Goal: Information Seeking & Learning: Learn about a topic

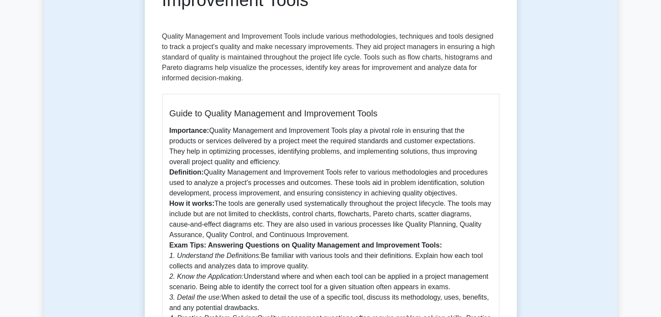
scroll to position [87, 0]
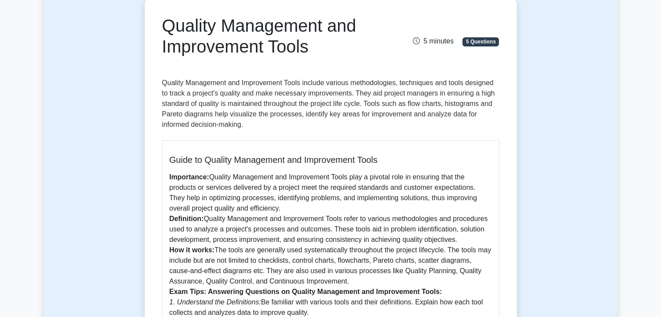
drag, startPoint x: 325, startPoint y: 237, endPoint x: 285, endPoint y: 172, distance: 75.7
click at [285, 172] on div "Guide to Quality Management and Improvement Tools Importance: Quality Managemen…" at bounding box center [330, 267] width 337 height 255
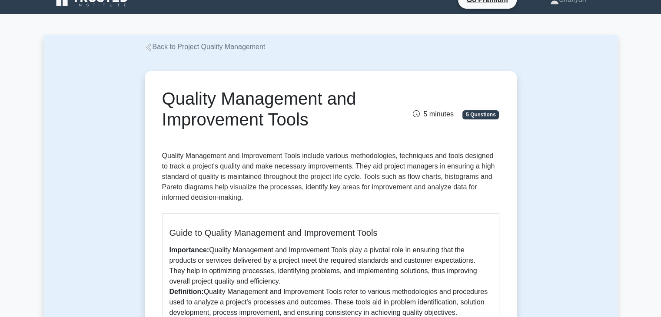
scroll to position [0, 0]
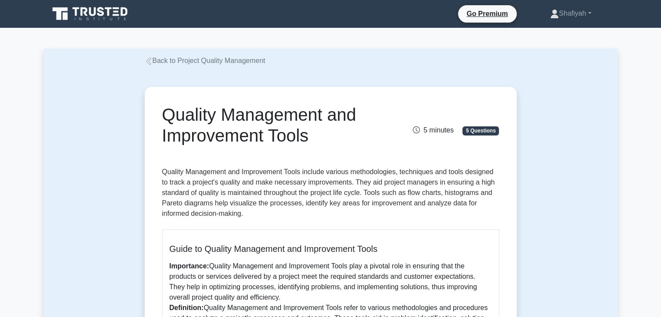
click at [151, 64] on icon at bounding box center [149, 61] width 8 height 8
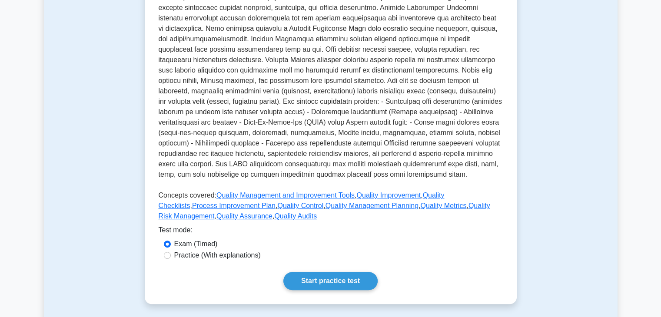
scroll to position [304, 0]
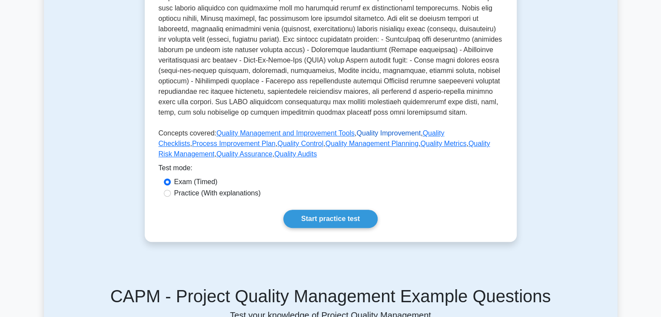
click at [384, 129] on link "Quality Improvement" at bounding box center [388, 132] width 64 height 7
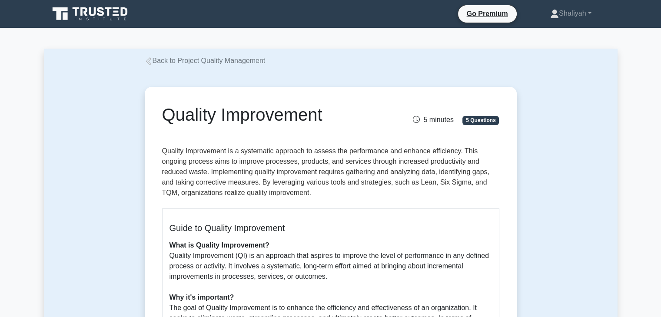
click at [184, 59] on link "Back to Project Quality Management" at bounding box center [205, 60] width 121 height 7
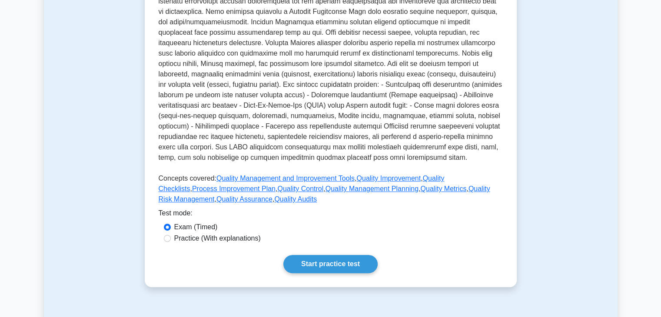
scroll to position [261, 0]
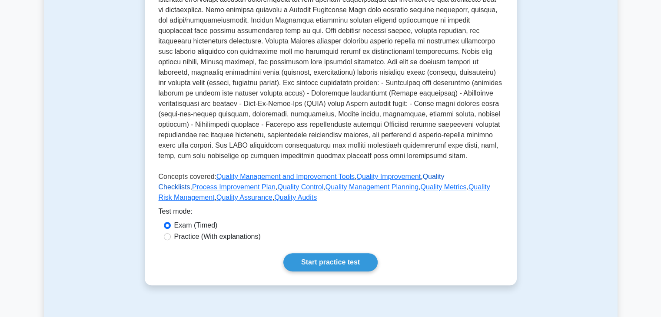
click at [437, 173] on link "Quality Checklists" at bounding box center [302, 182] width 286 height 18
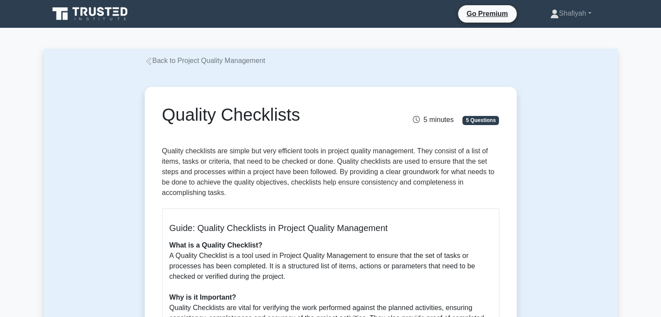
click at [174, 58] on link "Back to Project Quality Management" at bounding box center [205, 60] width 121 height 7
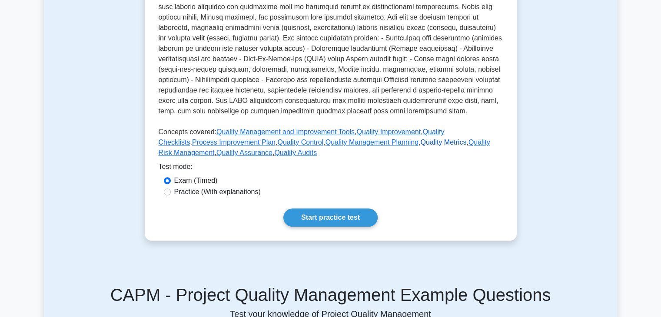
scroll to position [304, 0]
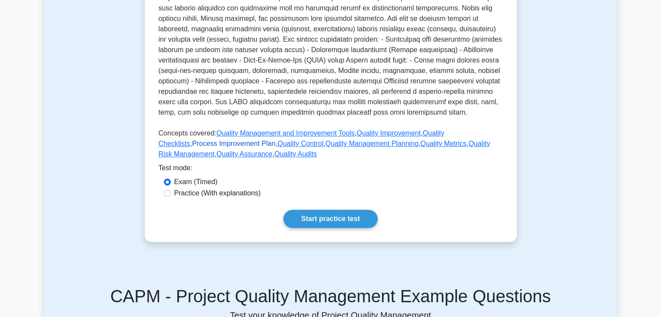
click at [275, 140] on link "Process Improvement Plan" at bounding box center [233, 143] width 83 height 7
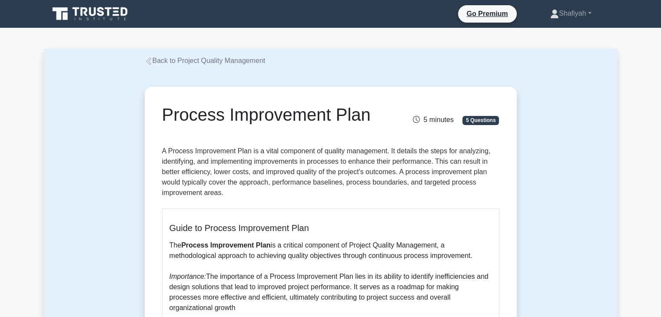
click at [155, 62] on link "Back to Project Quality Management" at bounding box center [205, 60] width 121 height 7
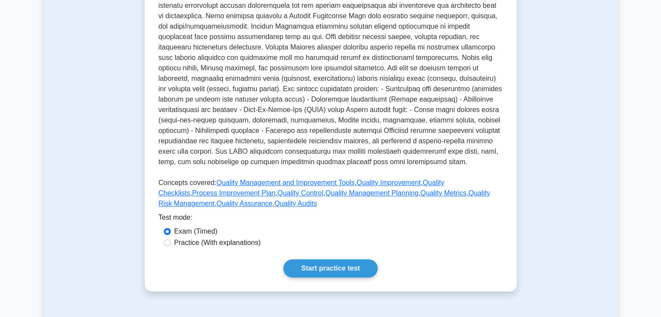
scroll to position [304, 0]
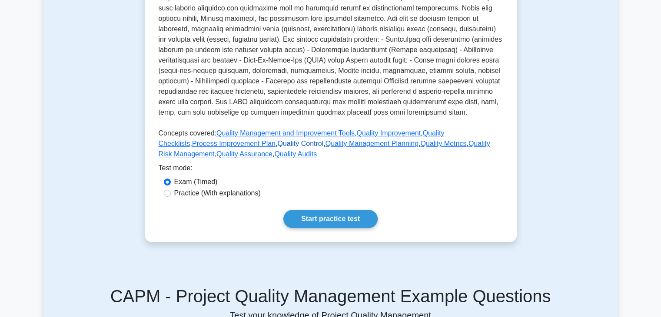
click at [277, 140] on link "Quality Control" at bounding box center [300, 143] width 46 height 7
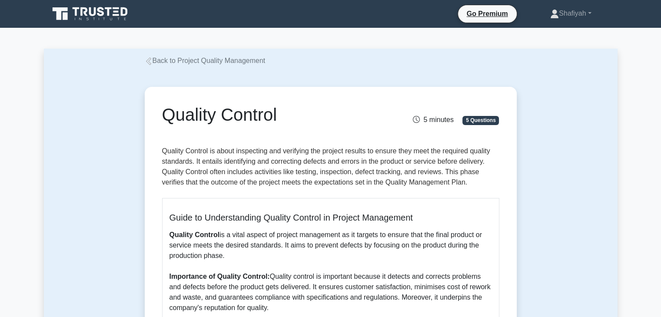
click at [165, 57] on link "Back to Project Quality Management" at bounding box center [205, 60] width 121 height 7
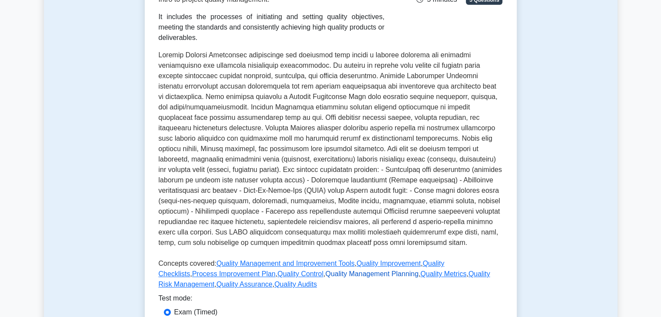
scroll to position [217, 0]
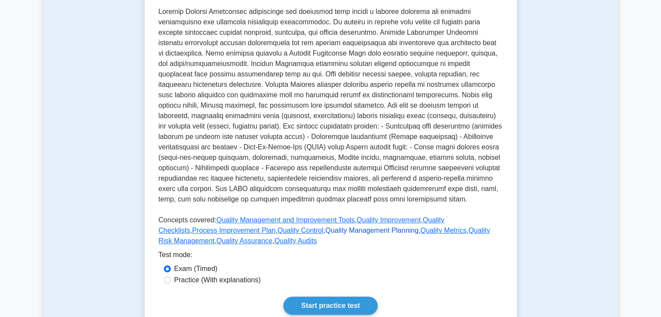
click at [325, 227] on link "Quality Management Planning" at bounding box center [371, 230] width 93 height 7
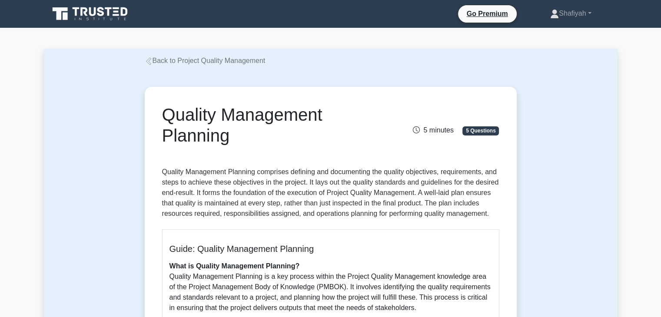
click at [154, 62] on link "Back to Project Quality Management" at bounding box center [205, 60] width 121 height 7
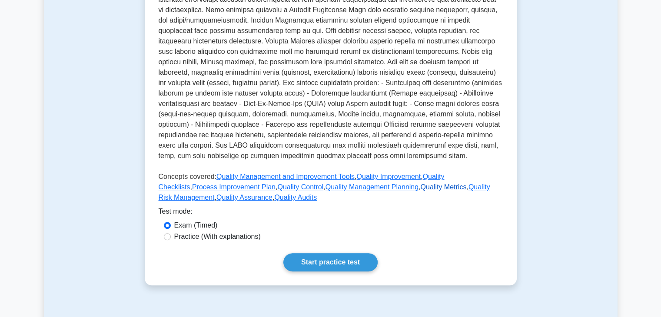
click at [420, 183] on link "Quality Metrics" at bounding box center [443, 186] width 46 height 7
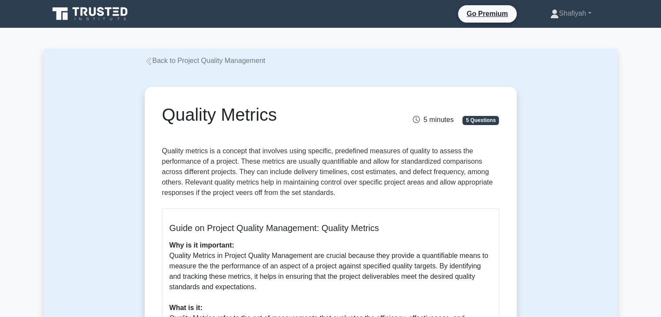
click at [161, 64] on link "Back to Project Quality Management" at bounding box center [205, 60] width 121 height 7
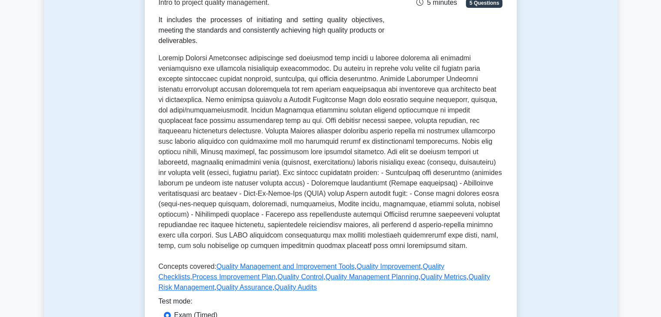
scroll to position [174, 0]
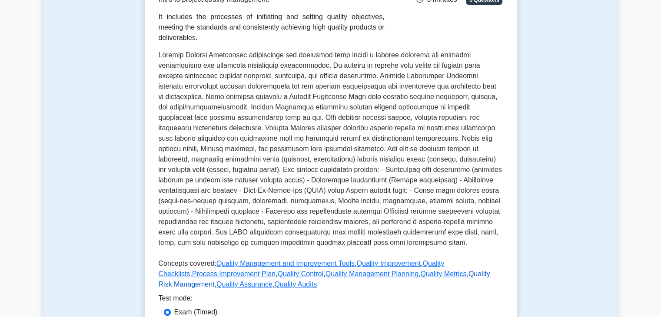
click at [430, 270] on link "Quality Risk Management" at bounding box center [325, 279] width 332 height 18
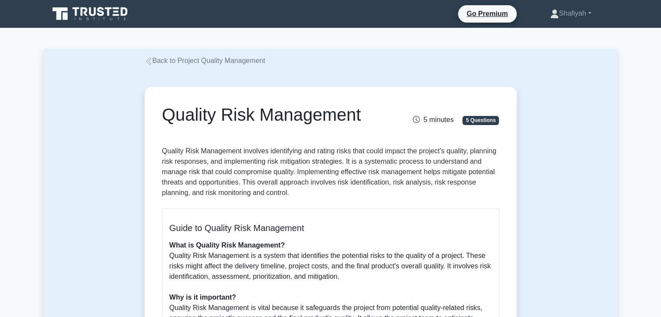
click at [162, 59] on link "Back to Project Quality Management" at bounding box center [205, 60] width 121 height 7
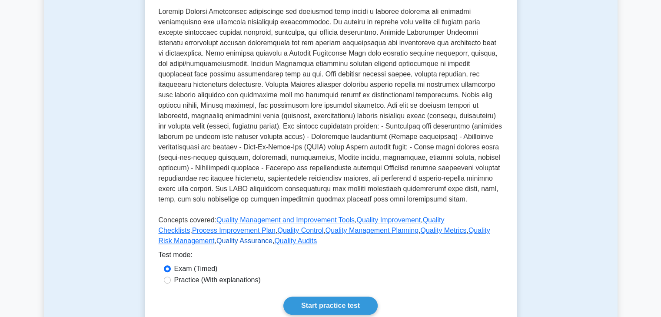
click at [272, 237] on link "Quality Assurance" at bounding box center [244, 240] width 56 height 7
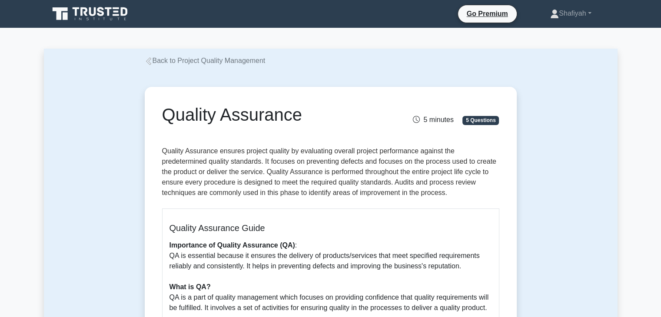
click at [151, 63] on icon at bounding box center [149, 61] width 8 height 8
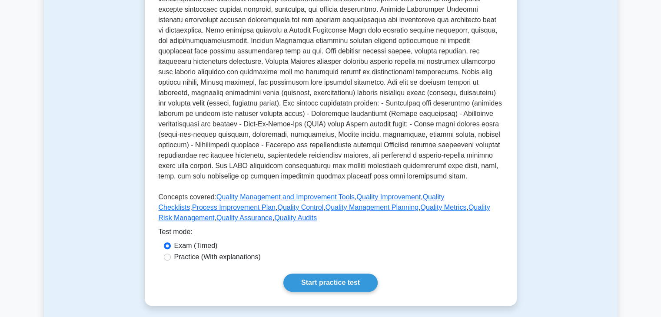
scroll to position [261, 0]
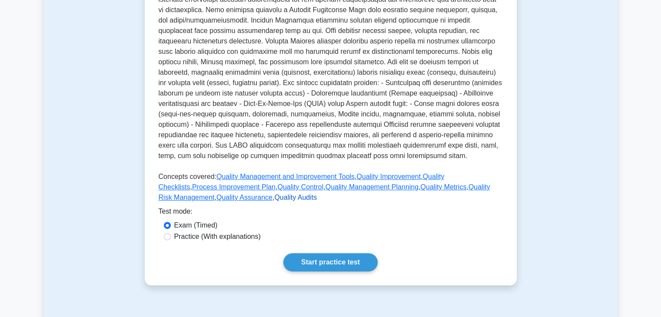
click at [274, 194] on link "Quality Audits" at bounding box center [295, 197] width 43 height 7
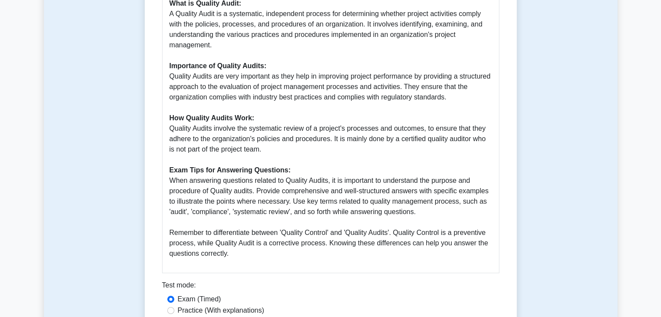
scroll to position [243, 0]
